Goal: Use online tool/utility

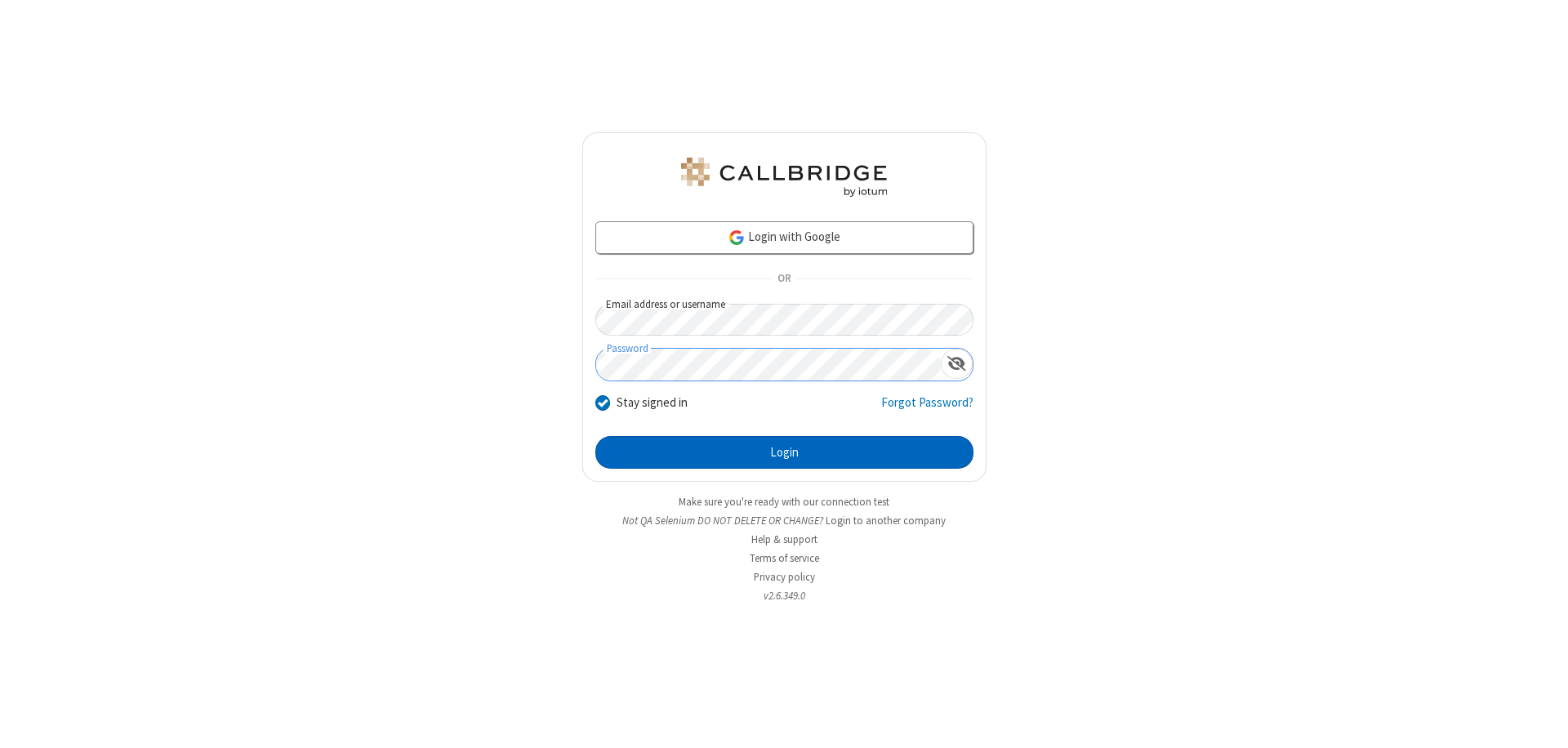
click at [784, 452] on button "Login" at bounding box center [784, 452] width 378 height 33
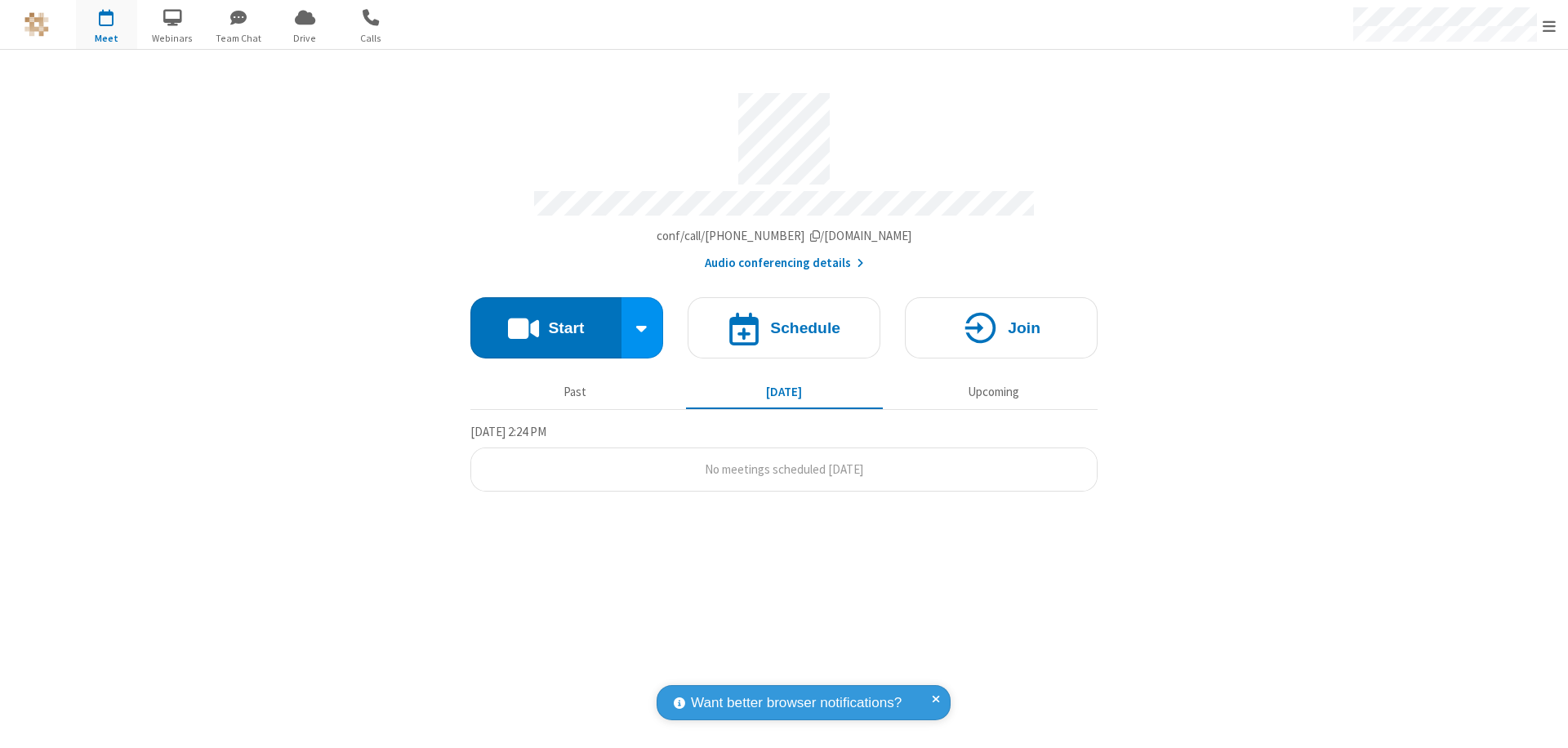
click at [545, 320] on button "Start" at bounding box center [545, 328] width 151 height 61
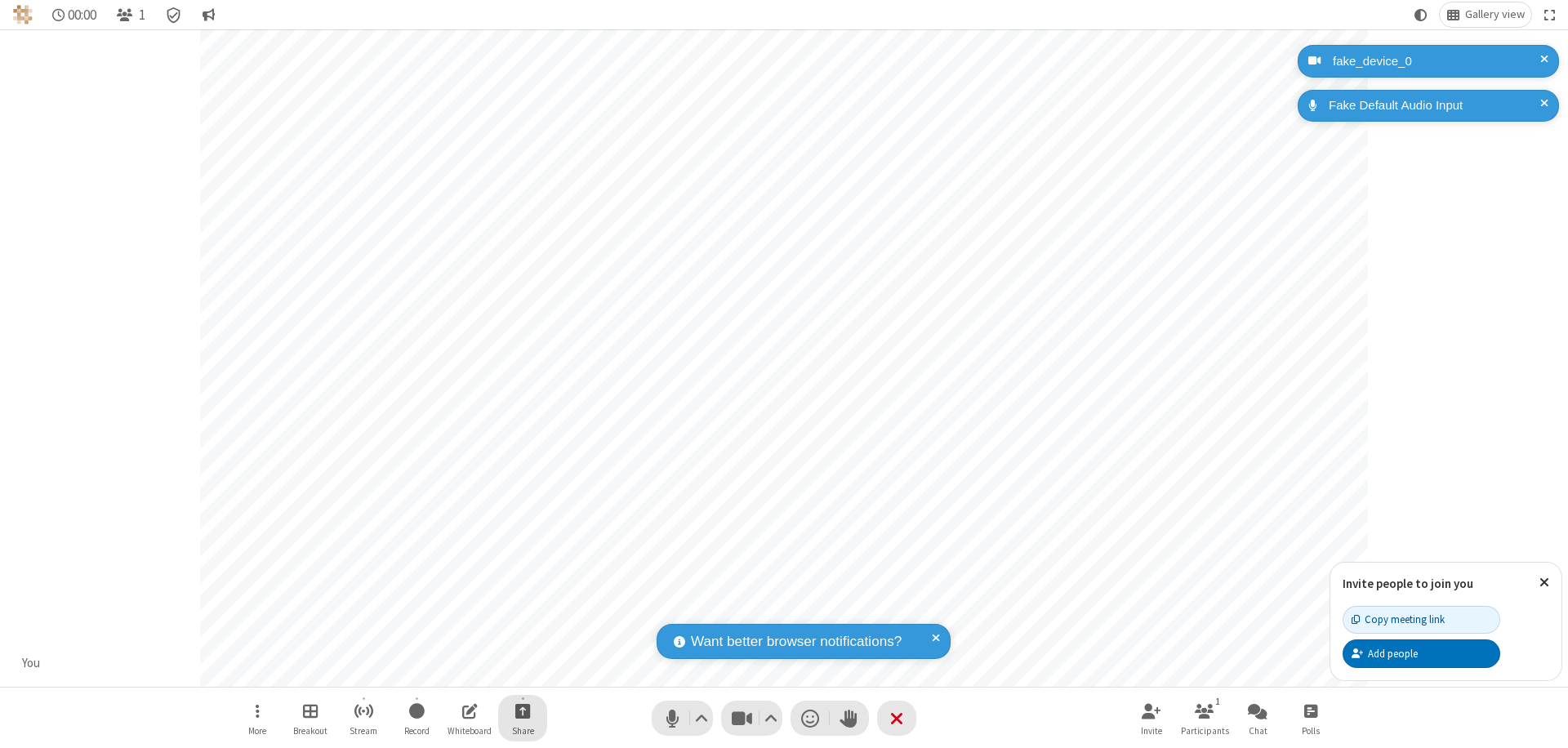
click at [522, 710] on span "Start sharing" at bounding box center [522, 710] width 16 height 21
click at [456, 643] on span "Present files & media" at bounding box center [456, 643] width 19 height 14
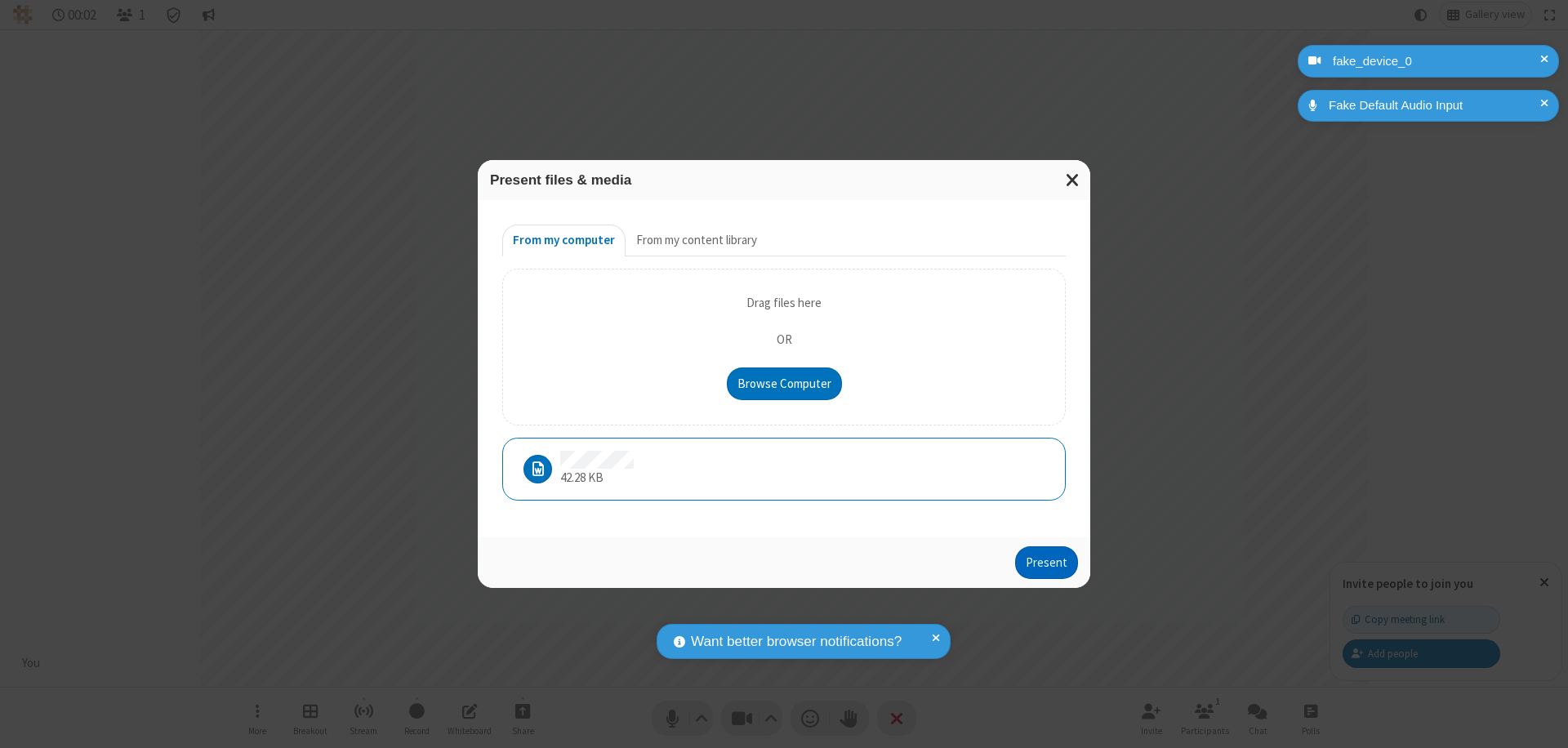
click at [1048, 562] on button "Present" at bounding box center [1046, 563] width 63 height 33
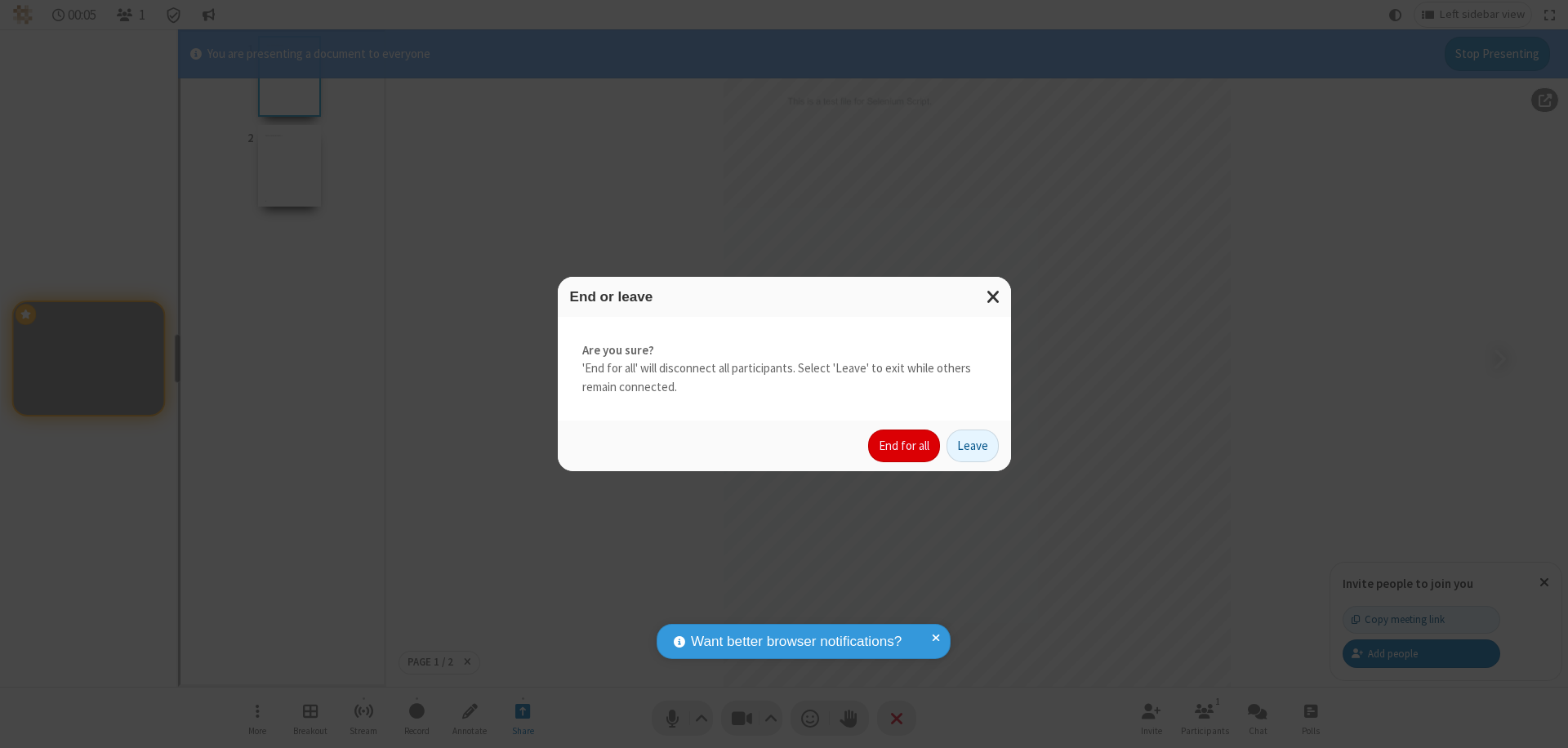
click at [905, 446] on button "End for all" at bounding box center [904, 446] width 72 height 33
